Goal: Task Accomplishment & Management: Manage account settings

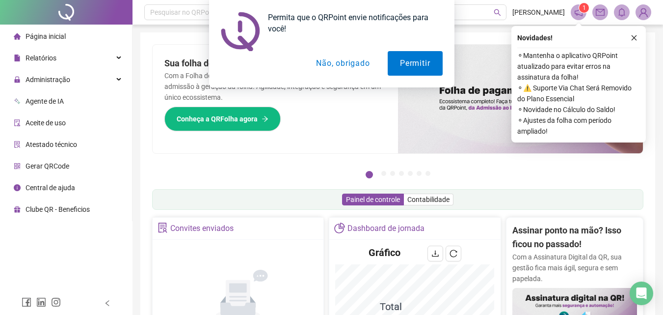
click at [333, 62] on button "Não, obrigado" at bounding box center [343, 63] width 78 height 25
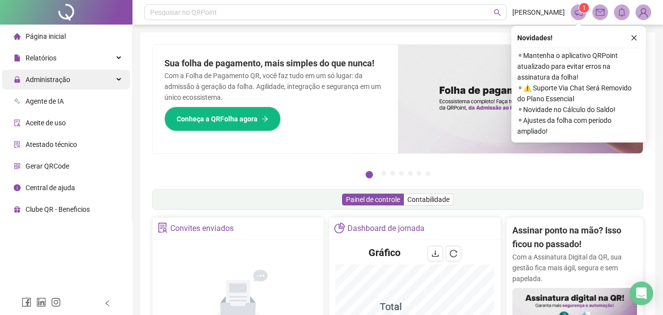
click at [73, 78] on div "Administração" at bounding box center [66, 80] width 128 height 20
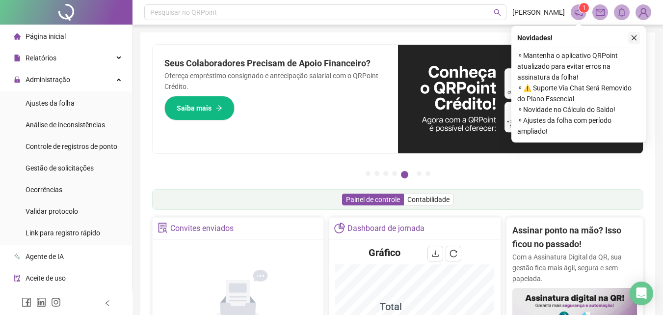
click at [632, 39] on icon "close" at bounding box center [634, 37] width 7 height 7
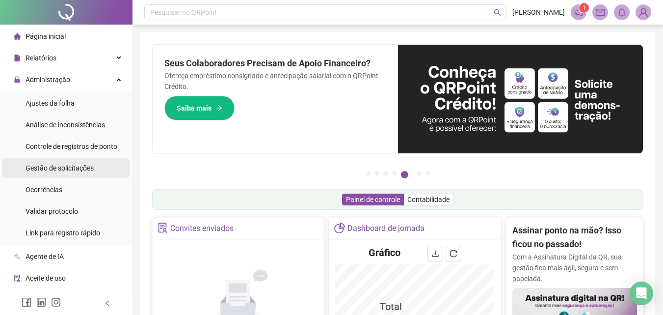
click at [70, 170] on span "Gestão de solicitações" at bounding box center [60, 168] width 68 height 8
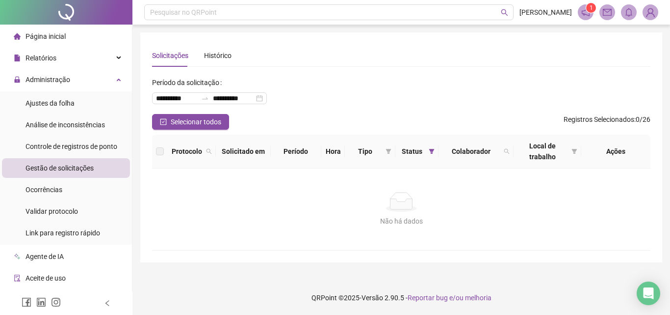
click at [94, 166] on li "Gestão de solicitações" at bounding box center [66, 168] width 128 height 20
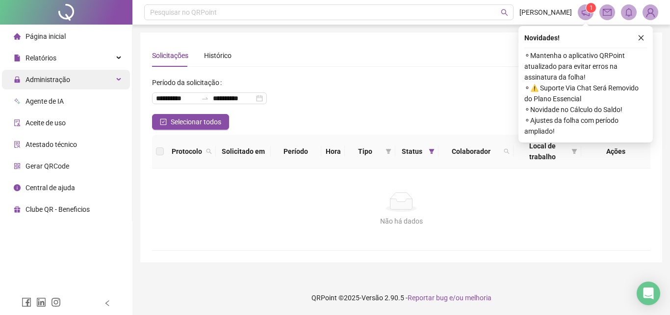
click at [60, 79] on span "Administração" at bounding box center [48, 80] width 45 height 8
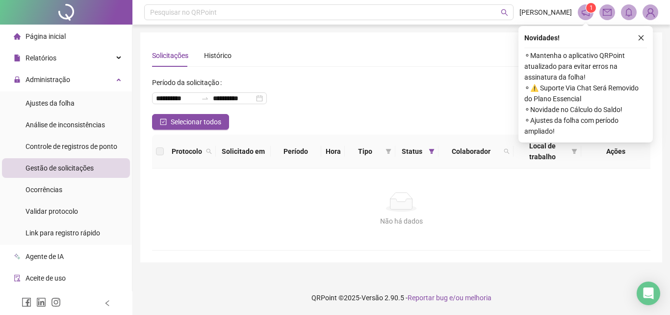
click at [68, 165] on span "Gestão de solicitações" at bounding box center [60, 168] width 68 height 8
click at [639, 40] on icon "close" at bounding box center [641, 37] width 7 height 7
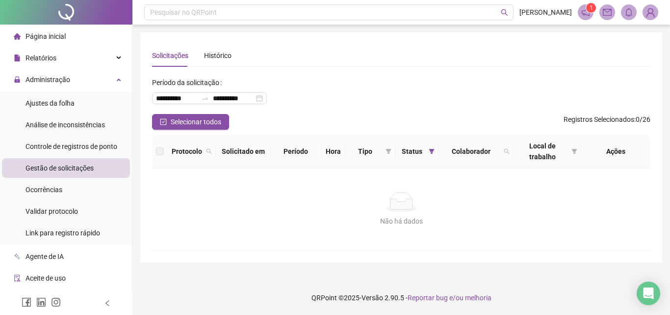
click at [79, 171] on span "Gestão de solicitações" at bounding box center [60, 168] width 68 height 8
click at [89, 145] on span "Controle de registros de ponto" at bounding box center [72, 146] width 92 height 8
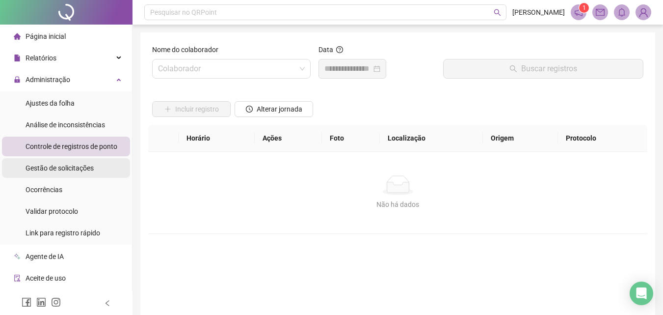
drag, startPoint x: 71, startPoint y: 164, endPoint x: 76, endPoint y: 165, distance: 5.0
click at [72, 164] on span "Gestão de solicitações" at bounding box center [60, 168] width 68 height 8
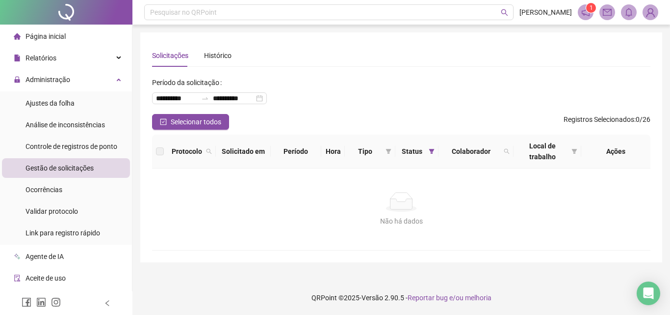
click at [586, 12] on icon "notification" at bounding box center [585, 12] width 9 height 9
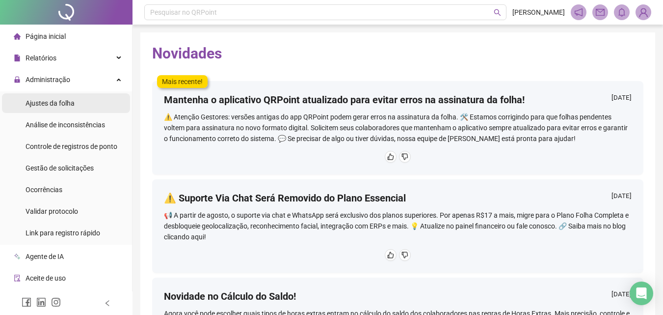
click at [66, 103] on span "Ajustes da folha" at bounding box center [50, 103] width 49 height 8
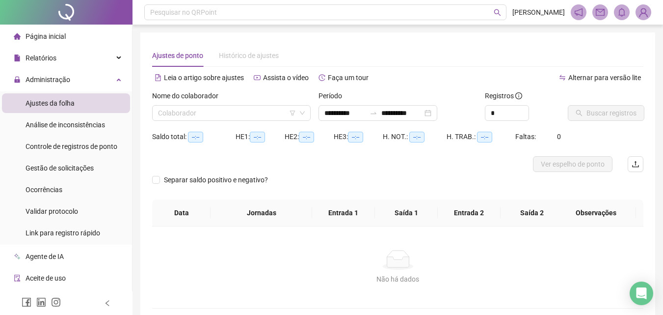
type input "**********"
click at [71, 165] on span "Gestão de solicitações" at bounding box center [60, 168] width 68 height 8
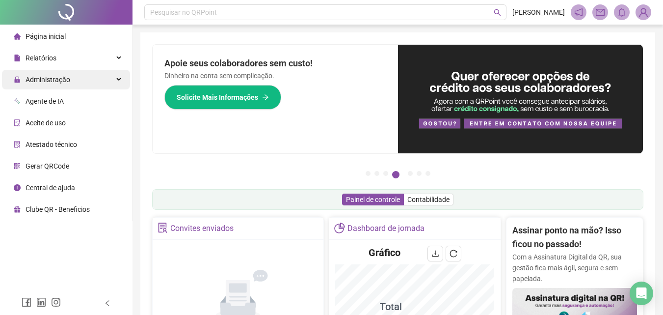
click at [57, 86] on span "Administração" at bounding box center [42, 80] width 56 height 20
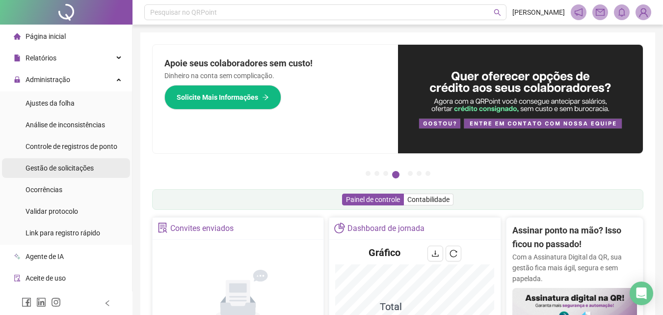
click at [72, 168] on span "Gestão de solicitações" at bounding box center [60, 168] width 68 height 8
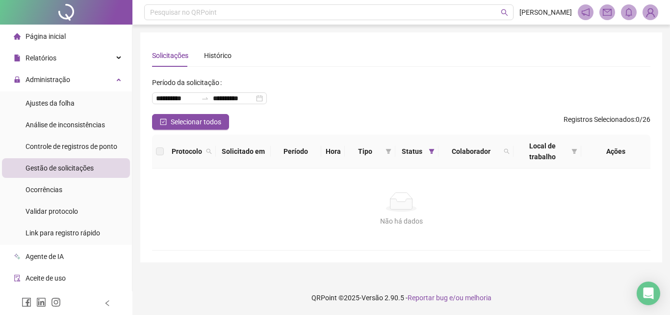
click at [74, 38] on li "Página inicial" at bounding box center [66, 36] width 128 height 20
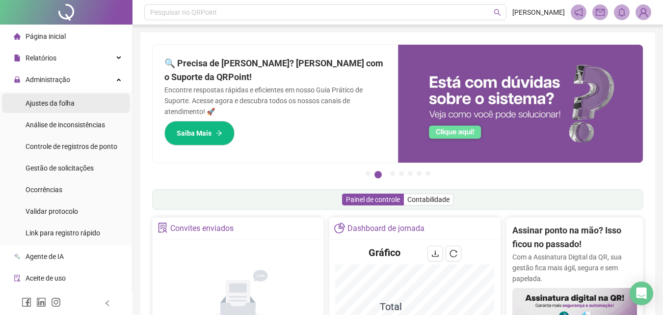
click at [83, 104] on li "Ajustes da folha" at bounding box center [66, 103] width 128 height 20
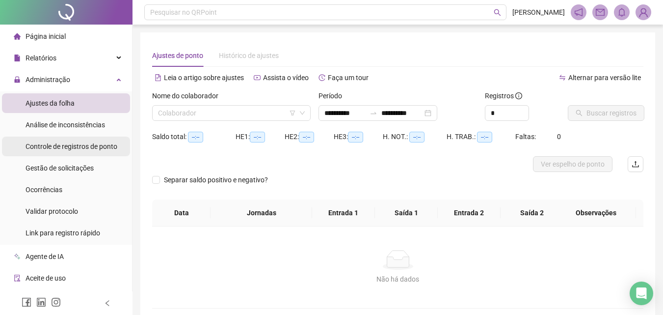
type input "**********"
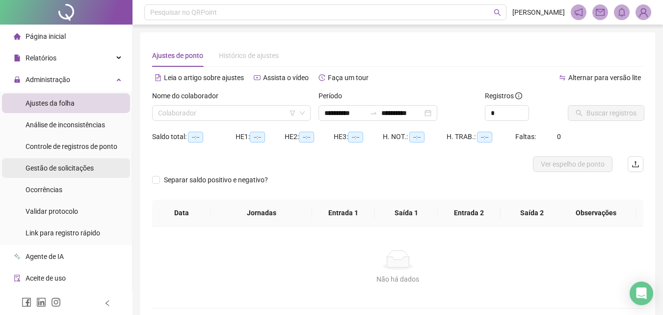
click at [88, 162] on div "Gestão de solicitações" at bounding box center [60, 168] width 68 height 20
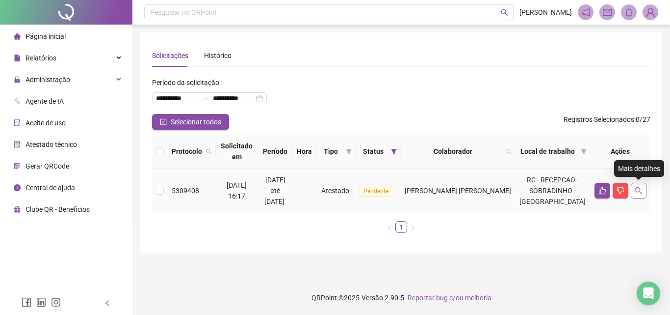
click at [638, 191] on icon "search" at bounding box center [639, 190] width 8 height 8
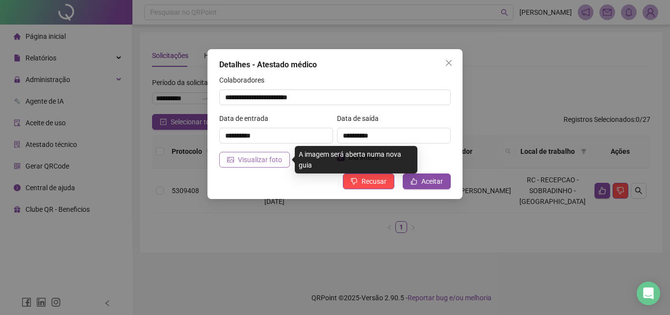
click at [271, 162] on span "Visualizar foto" at bounding box center [260, 159] width 44 height 11
